Goal: Ask a question

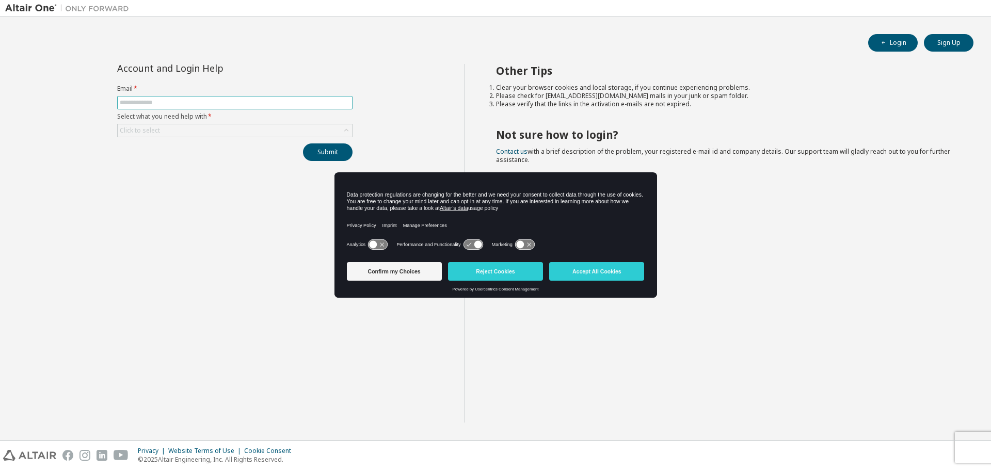
click at [203, 100] on input "text" at bounding box center [235, 103] width 230 height 8
type input "**********"
click at [217, 132] on div "Click to select" at bounding box center [235, 130] width 234 height 12
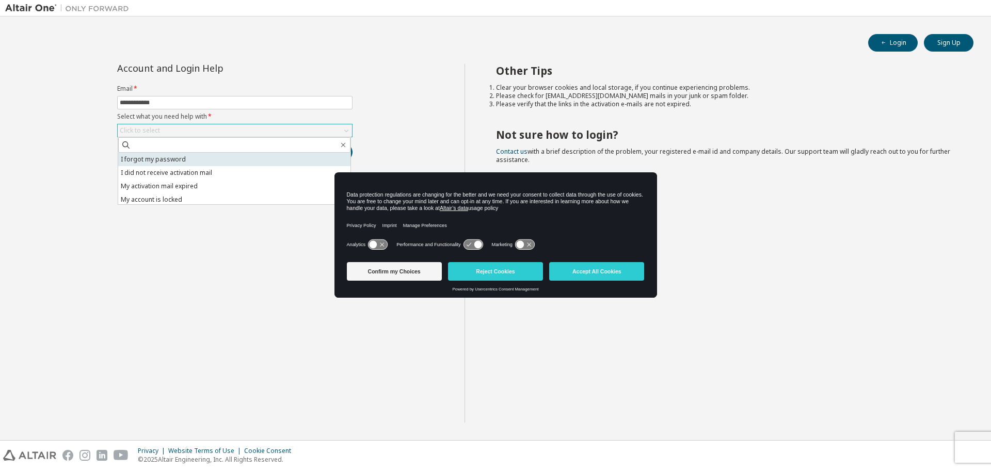
click at [198, 155] on li "I forgot my password" at bounding box center [234, 159] width 232 height 13
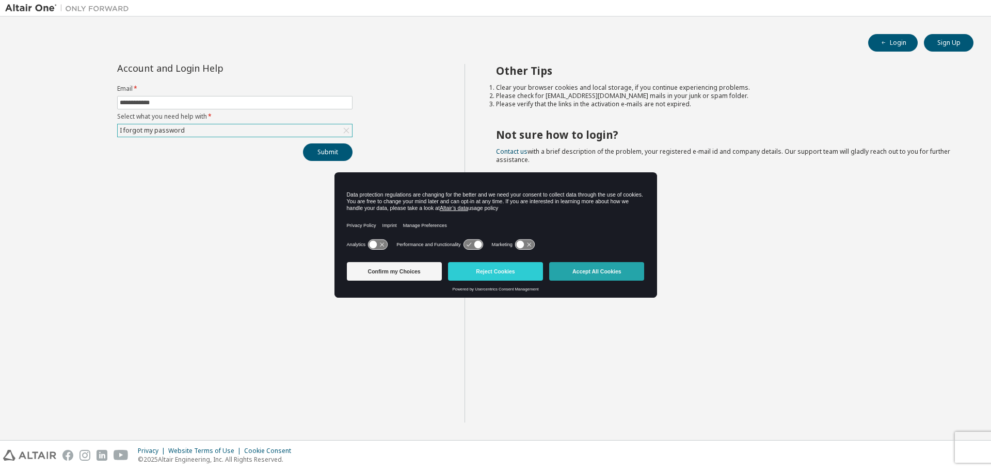
click at [603, 274] on button "Accept All Cookies" at bounding box center [596, 271] width 95 height 19
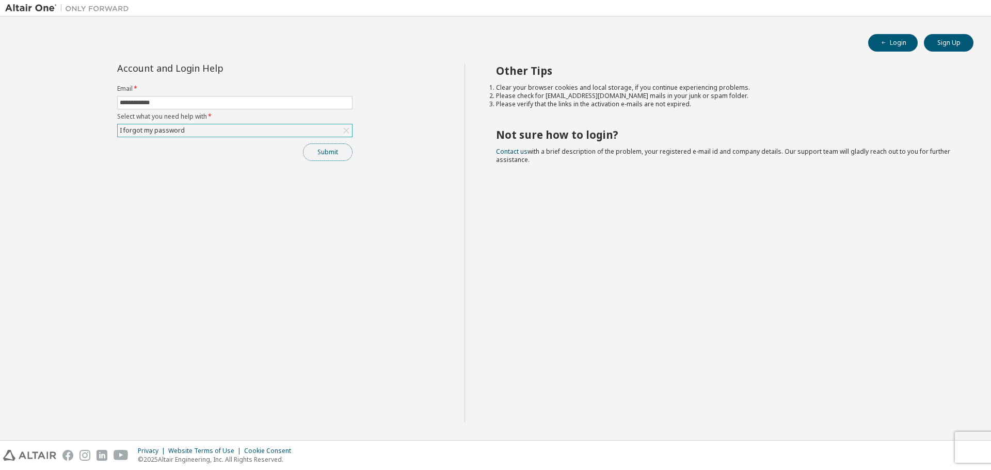
click at [334, 152] on button "Submit" at bounding box center [328, 152] width 50 height 18
click at [331, 155] on button "Submit" at bounding box center [328, 152] width 50 height 18
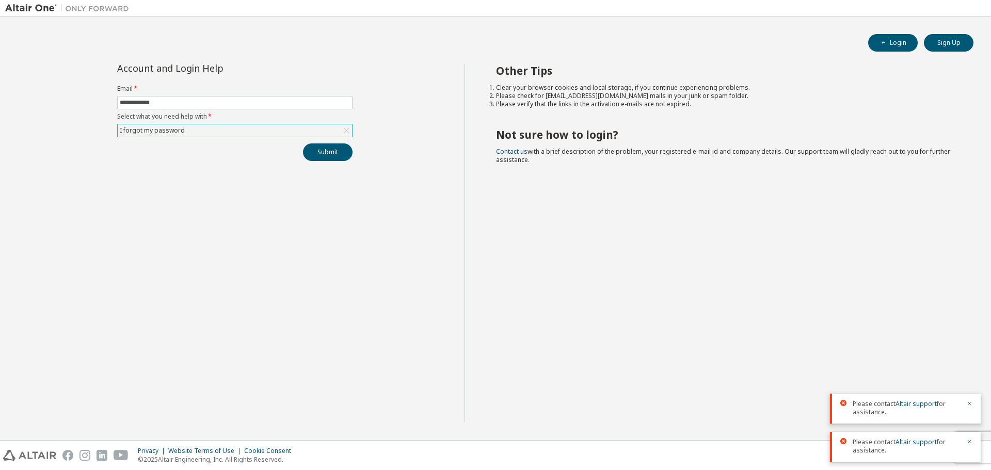
click at [329, 162] on div "**********" at bounding box center [234, 243] width 459 height 359
click at [324, 155] on button "Submit" at bounding box center [328, 152] width 50 height 18
click at [340, 129] on div "I forgot my password" at bounding box center [235, 130] width 234 height 12
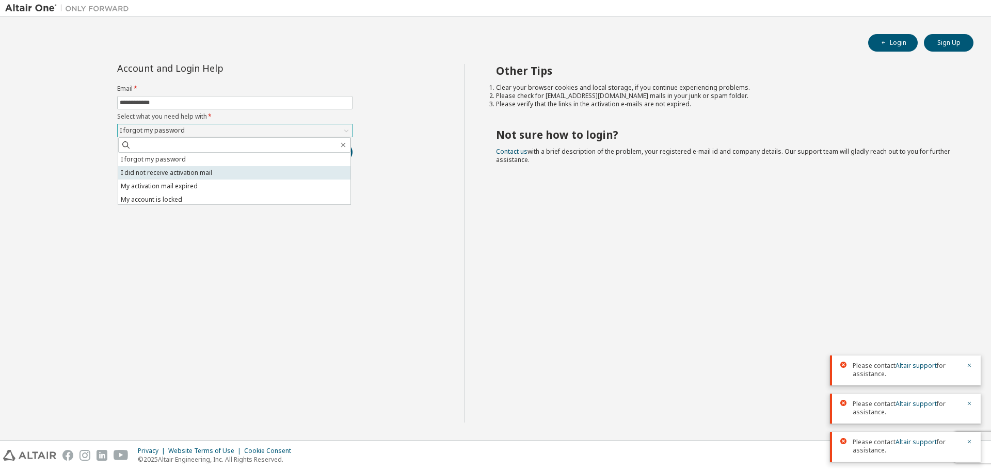
click at [219, 171] on li "I did not receive activation mail" at bounding box center [234, 172] width 232 height 13
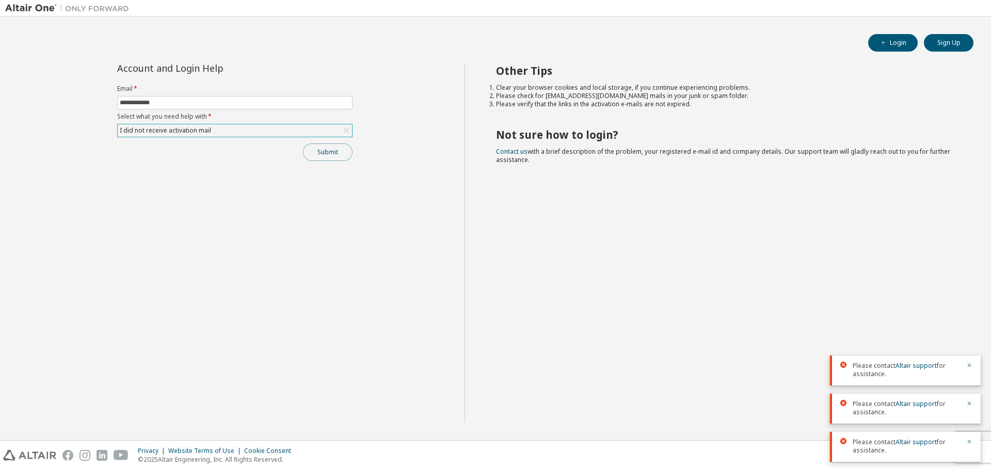
click at [336, 157] on button "Submit" at bounding box center [328, 152] width 50 height 18
click at [906, 48] on button "Login" at bounding box center [893, 43] width 50 height 18
